Goal: Obtain resource: Obtain resource

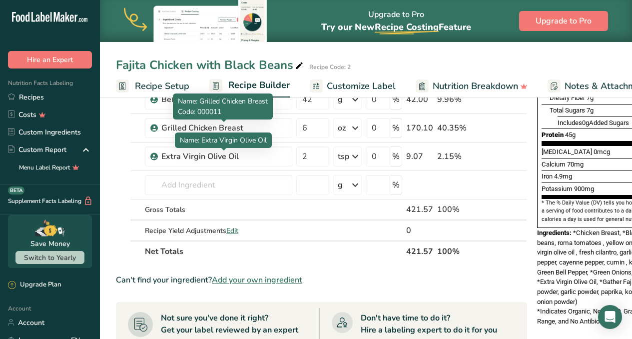
scroll to position [227, 0]
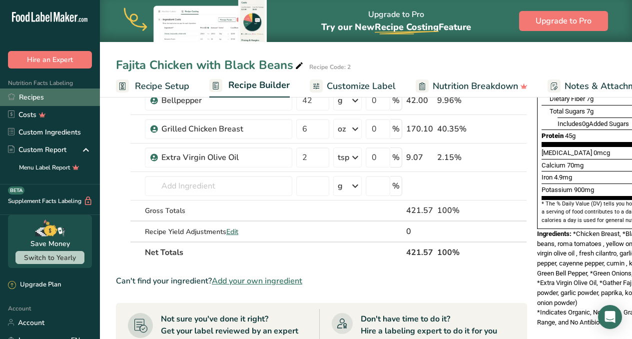
click at [26, 101] on link "Recipes" at bounding box center [50, 96] width 100 height 17
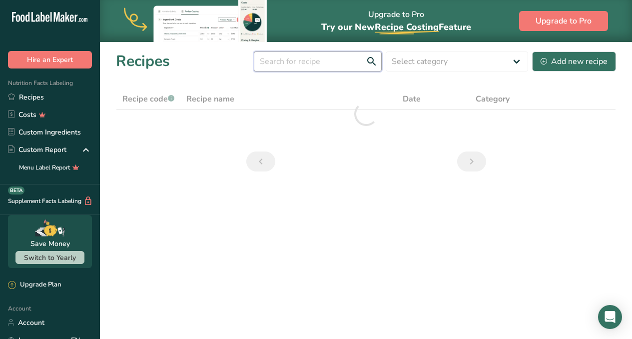
click at [304, 64] on input "text" at bounding box center [318, 61] width 128 height 20
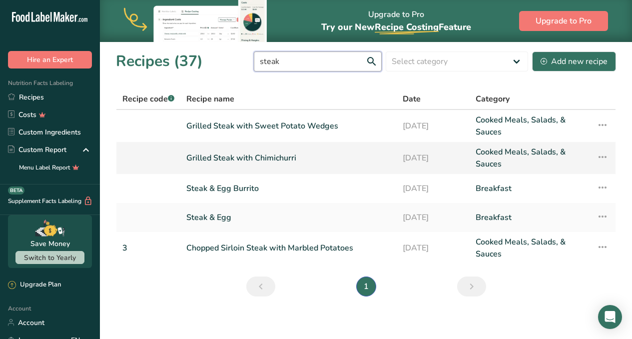
type input "steak"
click at [288, 162] on link "Grilled Steak with Chimichurri" at bounding box center [288, 158] width 204 height 24
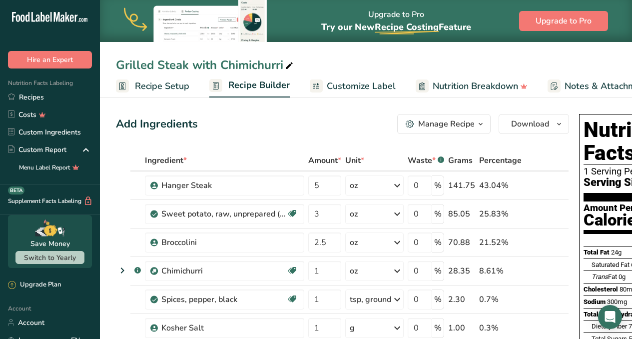
click at [347, 86] on span "Customize Label" at bounding box center [361, 85] width 69 height 13
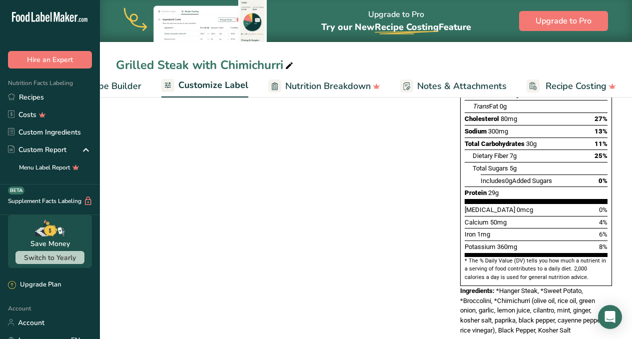
scroll to position [233, 0]
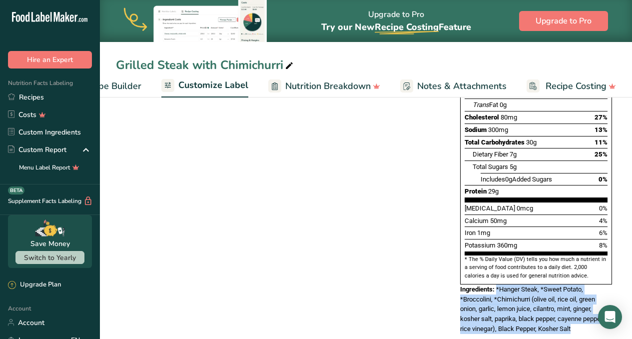
drag, startPoint x: 578, startPoint y: 306, endPoint x: 497, endPoint y: 271, distance: 87.7
click at [497, 284] on div "Ingredients: *Hanger Steak, *Sweet Potato, *Broccolini, *Chimichurri (olive oil…" at bounding box center [536, 308] width 152 height 49
copy span "*Hanger Steak, *Sweet Potato, *Broccolini, *Chimichurri (olive oil, rice oil, g…"
click at [48, 99] on link "Recipes" at bounding box center [50, 96] width 100 height 17
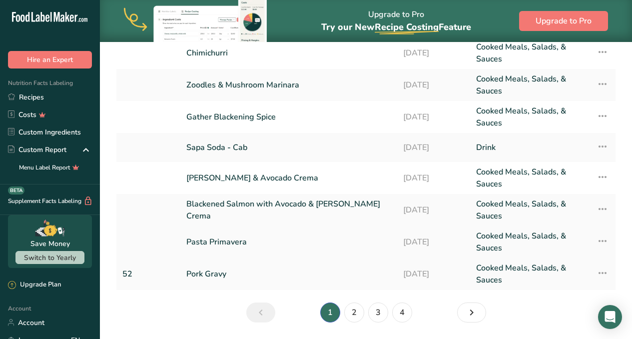
scroll to position [168, 0]
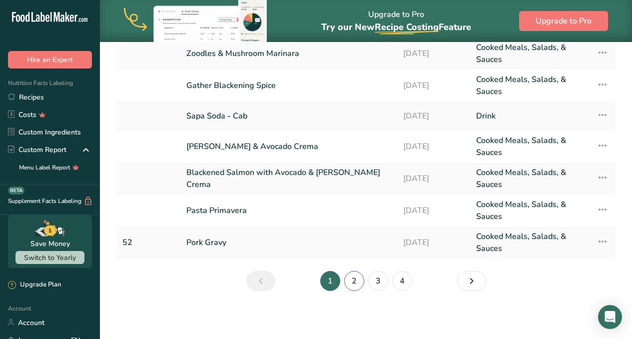
click at [357, 286] on link "2" at bounding box center [354, 281] width 20 height 20
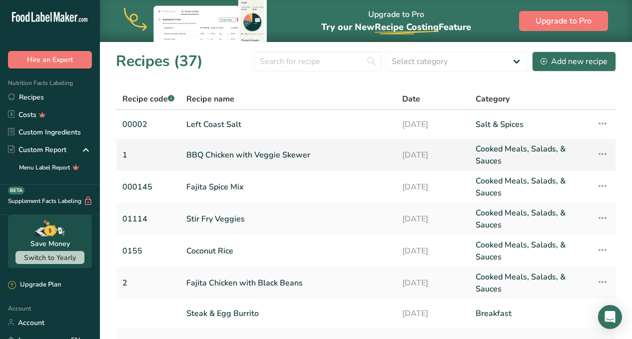
click at [281, 155] on link "BBQ Chicken with Veggie Skewer" at bounding box center [288, 155] width 204 height 24
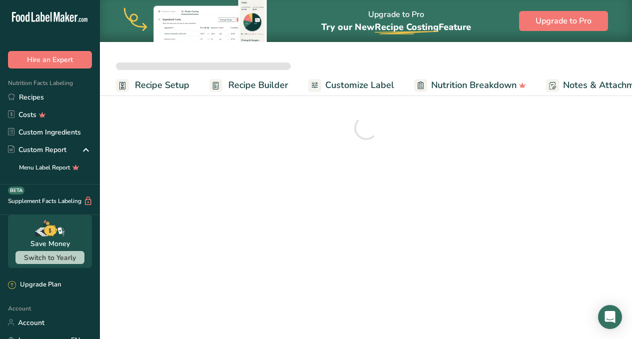
click at [356, 88] on span "Customize Label" at bounding box center [359, 84] width 69 height 13
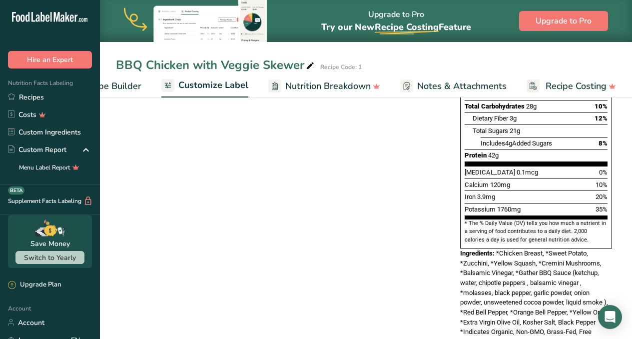
scroll to position [293, 0]
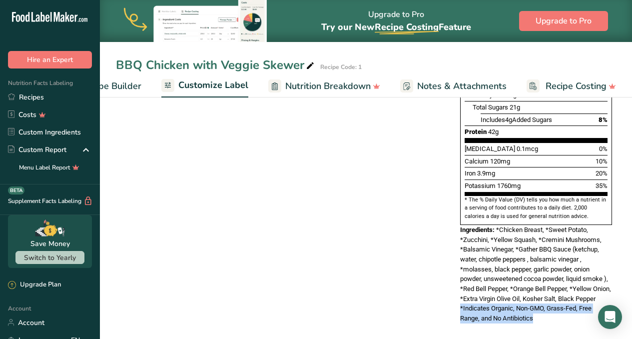
drag, startPoint x: 538, startPoint y: 311, endPoint x: 443, endPoint y: 296, distance: 96.1
click at [443, 296] on div "Choose your label style Standard FDA label USA (FDA) Standard FDA label Tabular…" at bounding box center [366, 103] width 500 height 460
copy span "*Indicates Organic, Non-GMO, Grass-Fed, Free Range, and No Antibiotics"
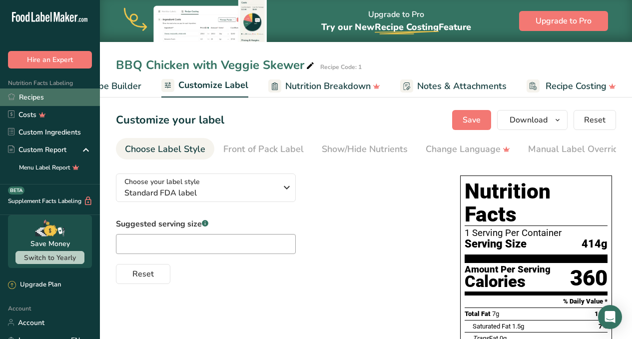
click at [38, 100] on link "Recipes" at bounding box center [50, 96] width 100 height 17
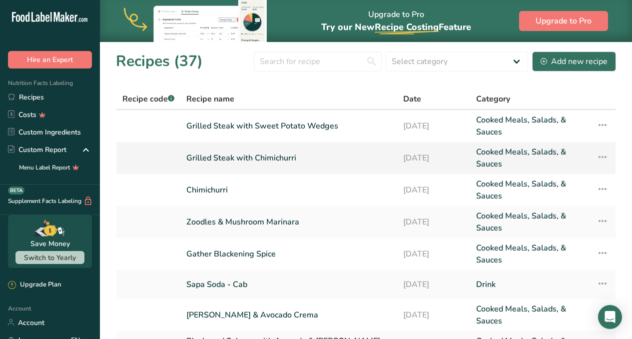
click at [280, 159] on link "Grilled Steak with Chimichurri" at bounding box center [288, 158] width 205 height 24
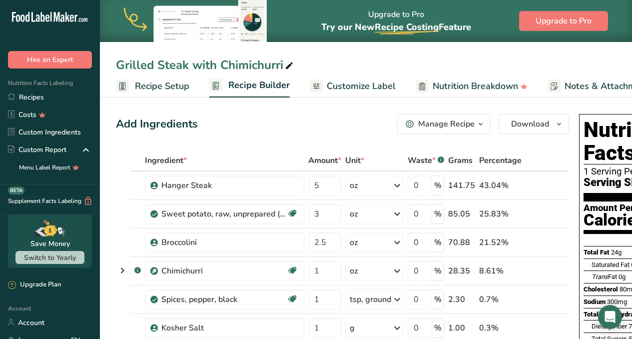
click at [359, 83] on span "Customize Label" at bounding box center [361, 85] width 69 height 13
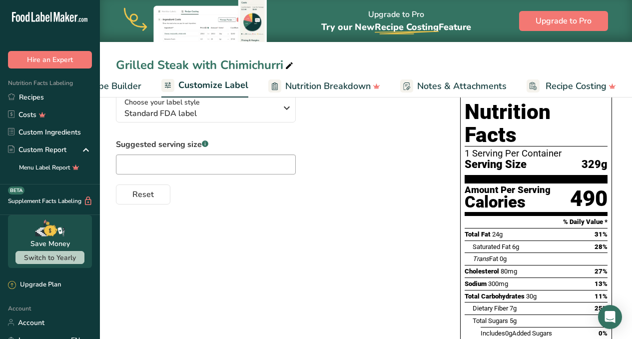
scroll to position [82, 0]
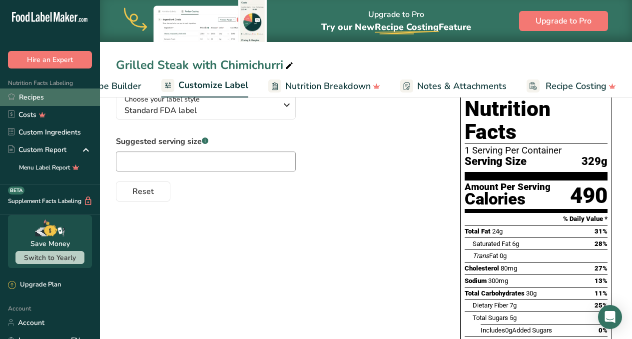
click at [31, 93] on link "Recipes" at bounding box center [50, 96] width 100 height 17
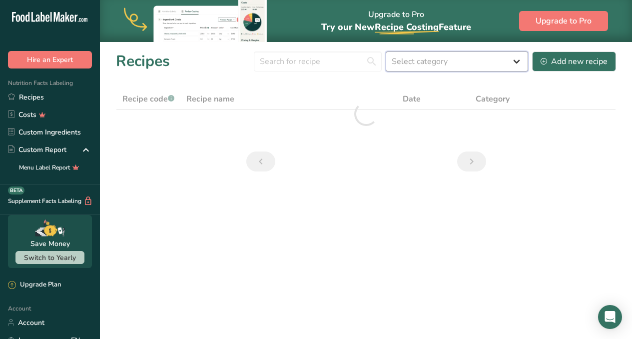
click at [467, 61] on select "Select category All Baked Goods [GEOGRAPHIC_DATA] Breakfast Confectionery Cooke…" at bounding box center [457, 61] width 142 height 20
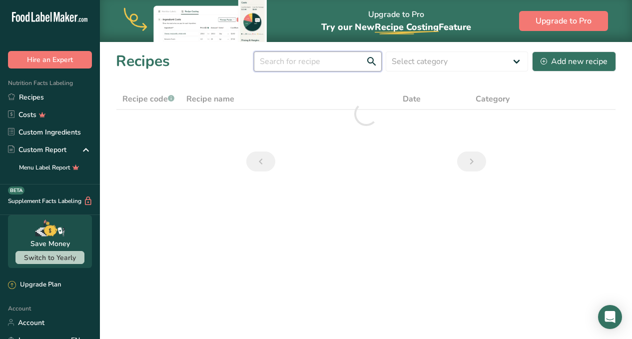
click at [311, 62] on input "text" at bounding box center [318, 61] width 128 height 20
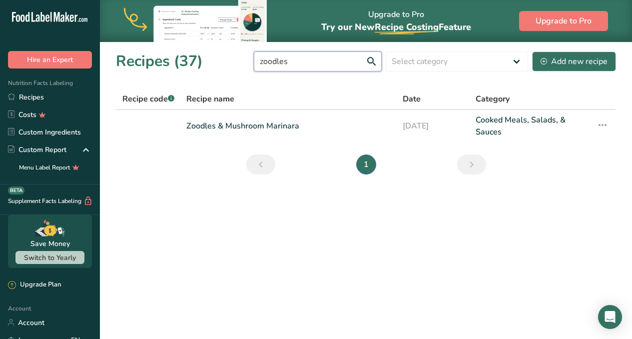
type input "zoodles"
click at [271, 128] on link "Zoodles & Mushroom Marinara" at bounding box center [288, 126] width 204 height 24
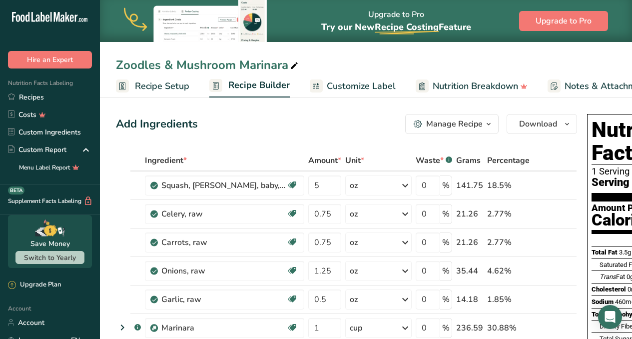
click at [347, 87] on span "Customize Label" at bounding box center [361, 85] width 69 height 13
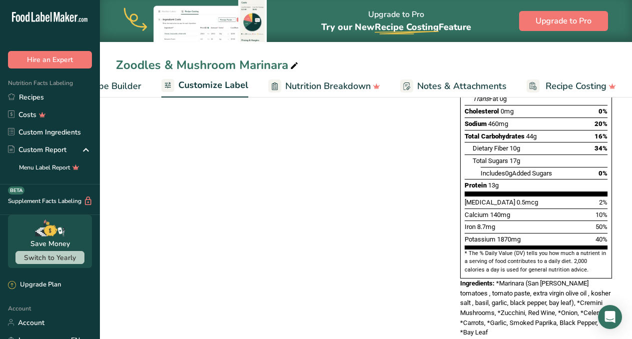
scroll to position [243, 0]
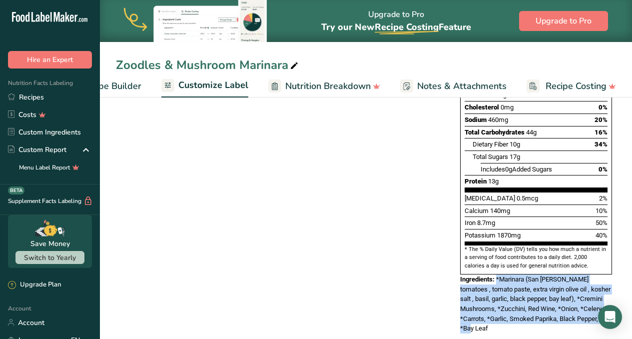
drag, startPoint x: 497, startPoint y: 309, endPoint x: 497, endPoint y: 261, distance: 47.4
click at [497, 274] on div "Ingredients: *Marinara (San [PERSON_NAME] tomatoes , tomato paste, extra virgin…" at bounding box center [536, 303] width 152 height 59
copy span "*Marinara (San [PERSON_NAME] tomatoes , tomato paste, extra virgin olive oil , …"
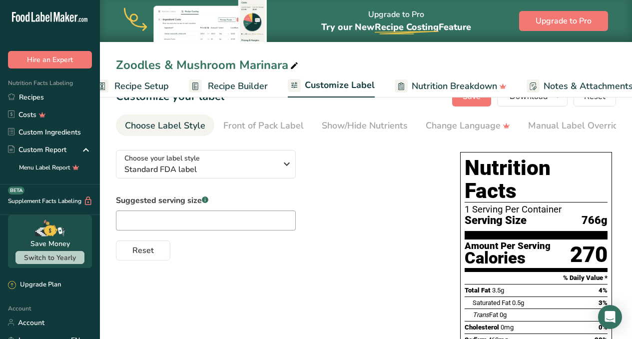
scroll to position [0, 0]
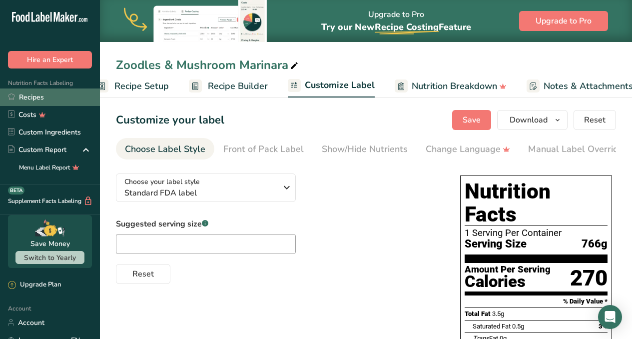
click at [35, 93] on link "Recipes" at bounding box center [50, 96] width 100 height 17
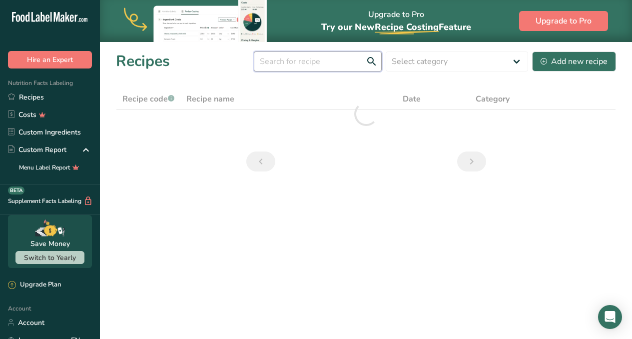
click at [346, 64] on input "text" at bounding box center [318, 61] width 128 height 20
type input "o"
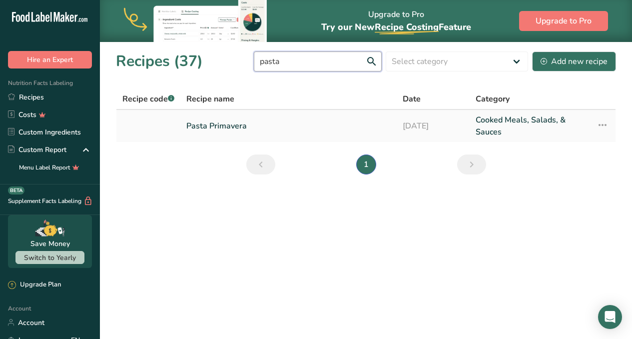
type input "pasta"
click at [244, 129] on link "Pasta Primavera" at bounding box center [288, 126] width 204 height 24
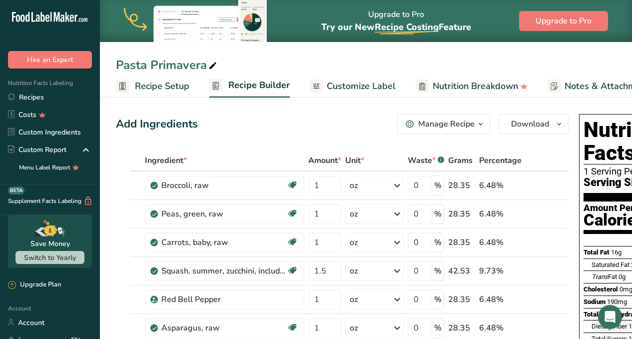
click at [354, 87] on span "Customize Label" at bounding box center [361, 85] width 69 height 13
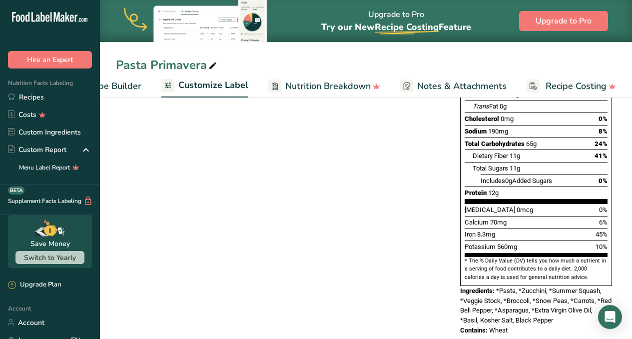
scroll to position [233, 0]
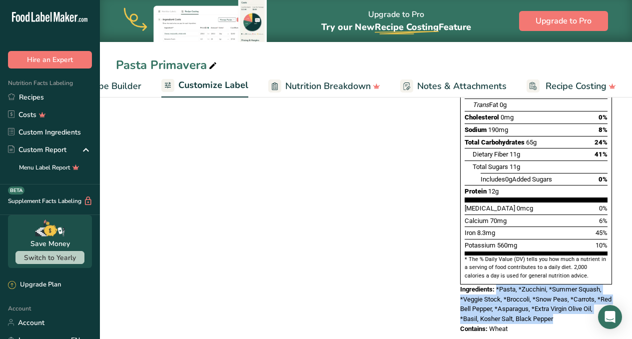
drag, startPoint x: 557, startPoint y: 297, endPoint x: 496, endPoint y: 268, distance: 66.8
click at [496, 284] on div "Ingredients: *Pasta, *Zucchini, *Summer Squash, *Veggie Stock, *Broccoli, *Snow…" at bounding box center [536, 303] width 152 height 39
copy span "*Pasta, *Zucchini, *Summer Squash, *Veggie Stock, *Broccoli, *Snow Peas, *Carro…"
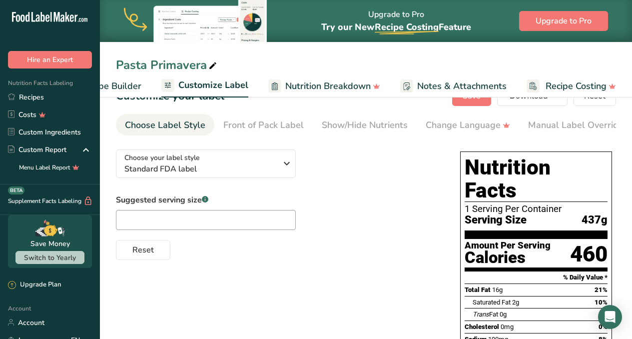
scroll to position [78, 0]
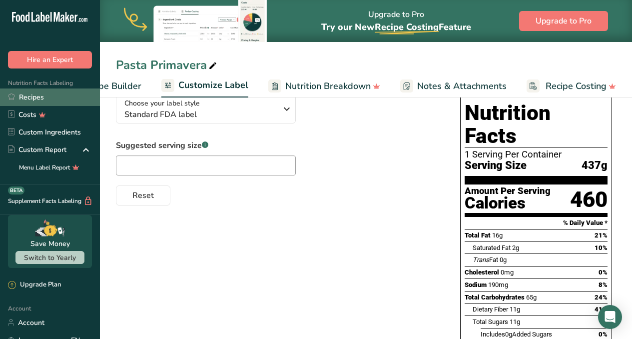
click at [31, 97] on link "Recipes" at bounding box center [50, 96] width 100 height 17
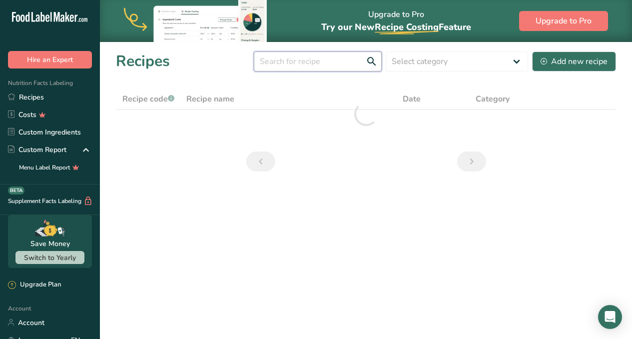
click at [333, 59] on input "text" at bounding box center [318, 61] width 128 height 20
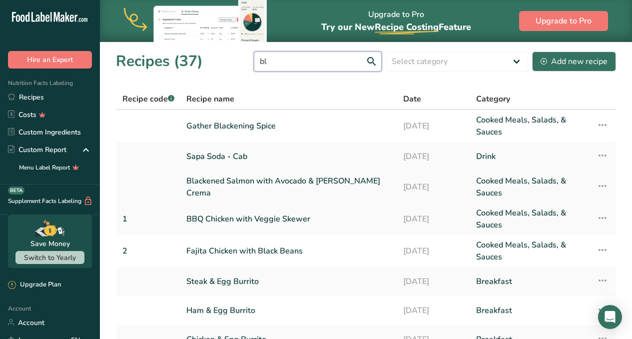
type input "bl"
click at [306, 184] on link "Blackened Salmon with Avocado & [PERSON_NAME] Crema" at bounding box center [288, 187] width 205 height 24
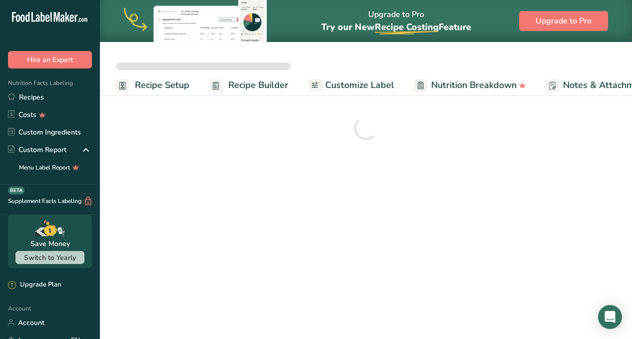
click at [342, 84] on span "Customize Label" at bounding box center [359, 84] width 69 height 13
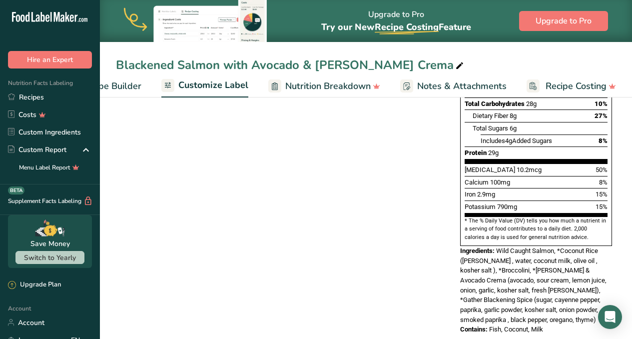
scroll to position [273, 0]
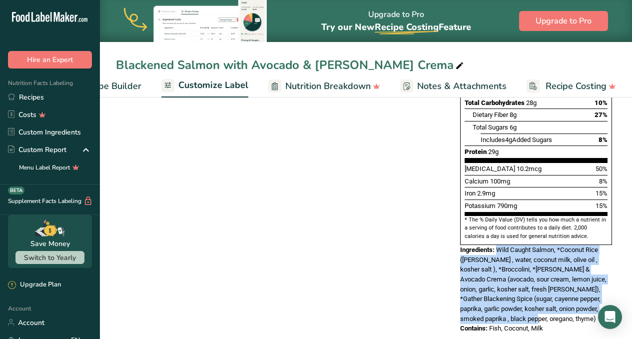
drag, startPoint x: 503, startPoint y: 298, endPoint x: 499, endPoint y: 232, distance: 65.6
click at [499, 245] on div "Ingredients: Wild Caught Salmon, *Coconut Rice ([PERSON_NAME] , water, coconut …" at bounding box center [536, 284] width 152 height 79
copy span "Wild Caught Salmon, *Coconut Rice ([PERSON_NAME] , water, coconut milk, olive o…"
